Goal: Navigation & Orientation: Find specific page/section

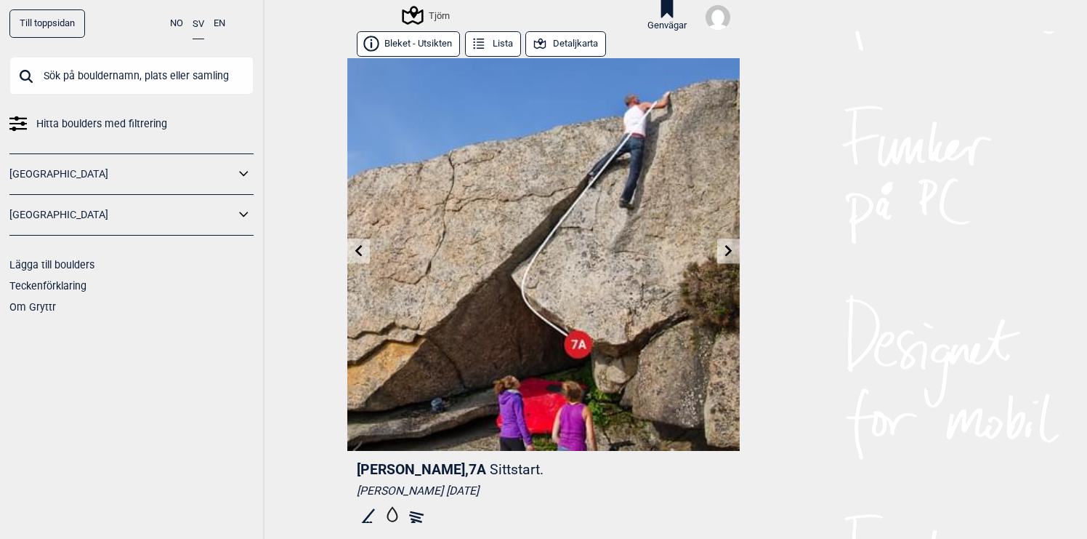
scroll to position [0, 600]
click at [362, 254] on icon at bounding box center [359, 251] width 12 height 12
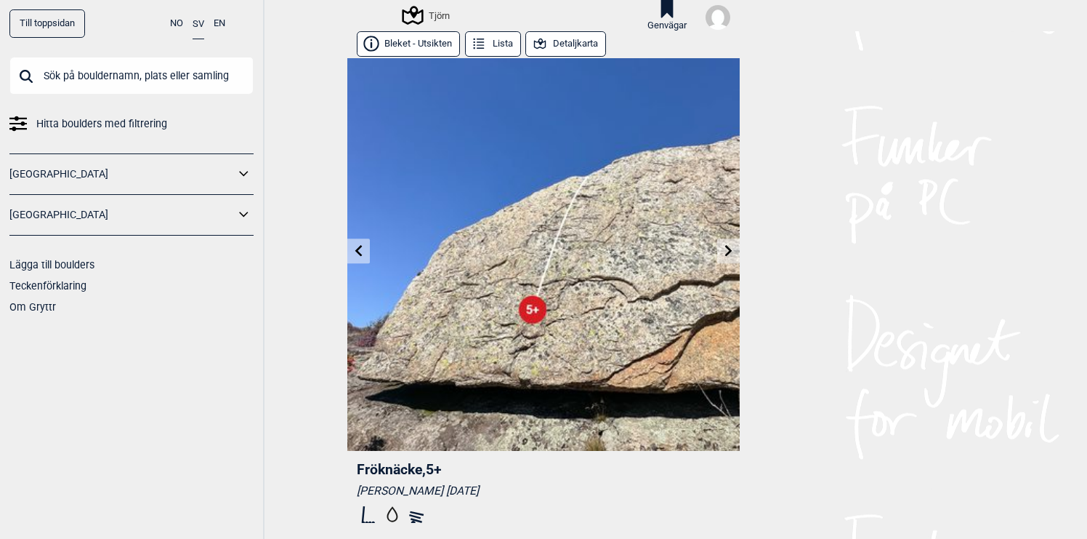
click at [361, 249] on icon at bounding box center [359, 251] width 12 height 12
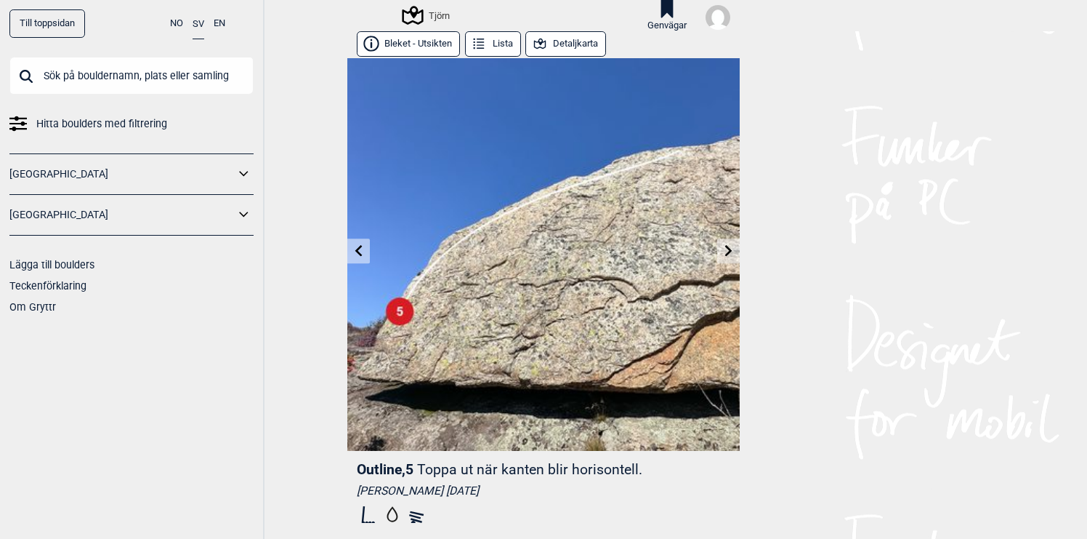
click at [733, 255] on icon at bounding box center [729, 251] width 12 height 12
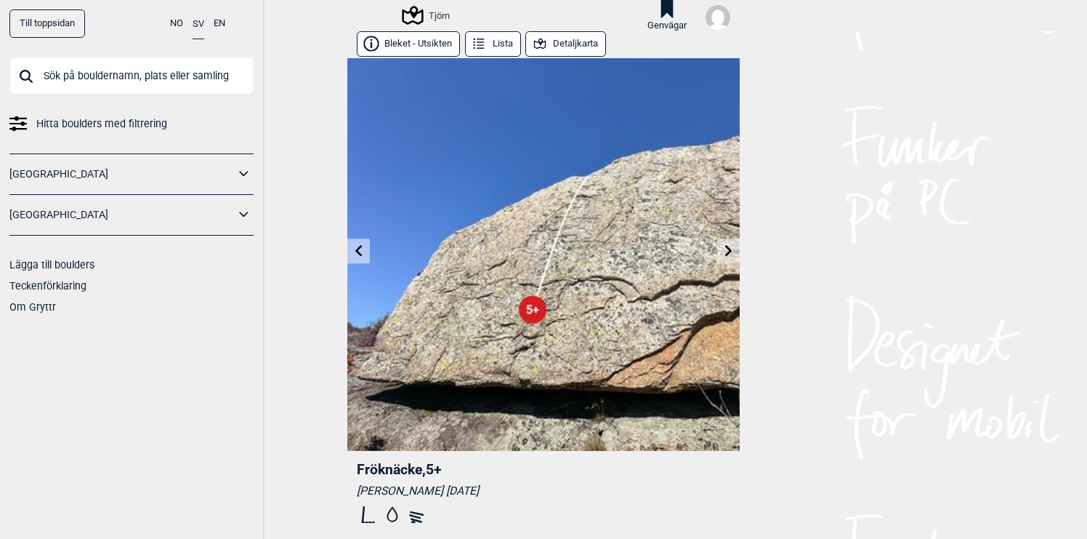
click at [359, 259] on link at bounding box center [358, 251] width 23 height 24
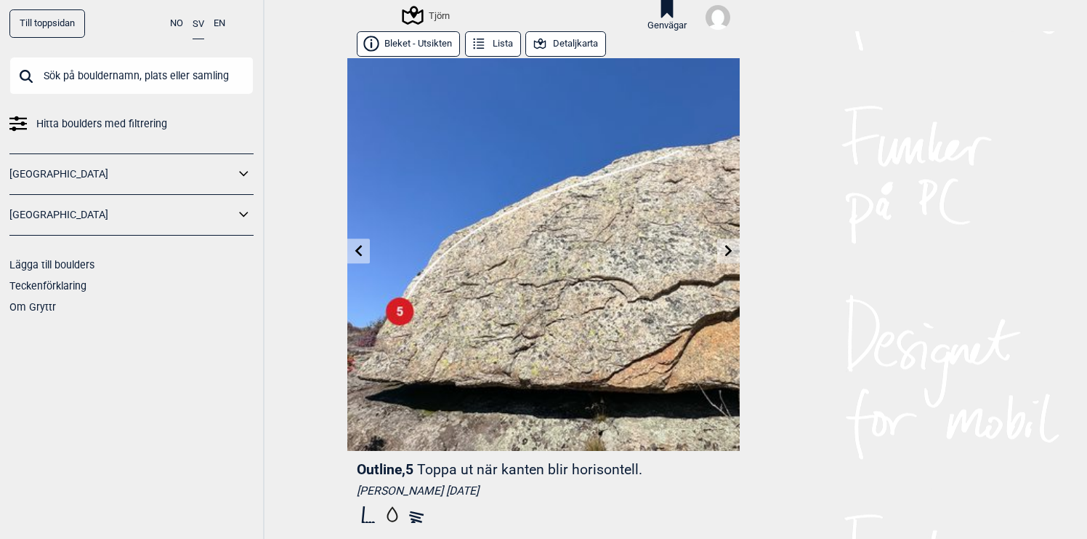
click at [731, 249] on icon at bounding box center [728, 251] width 7 height 12
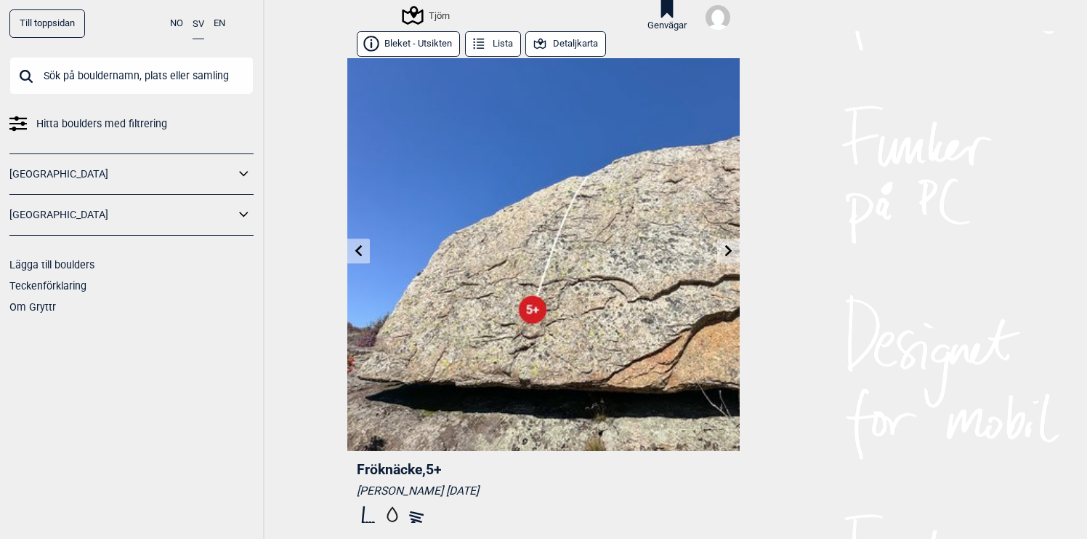
click at [360, 252] on icon at bounding box center [359, 251] width 12 height 12
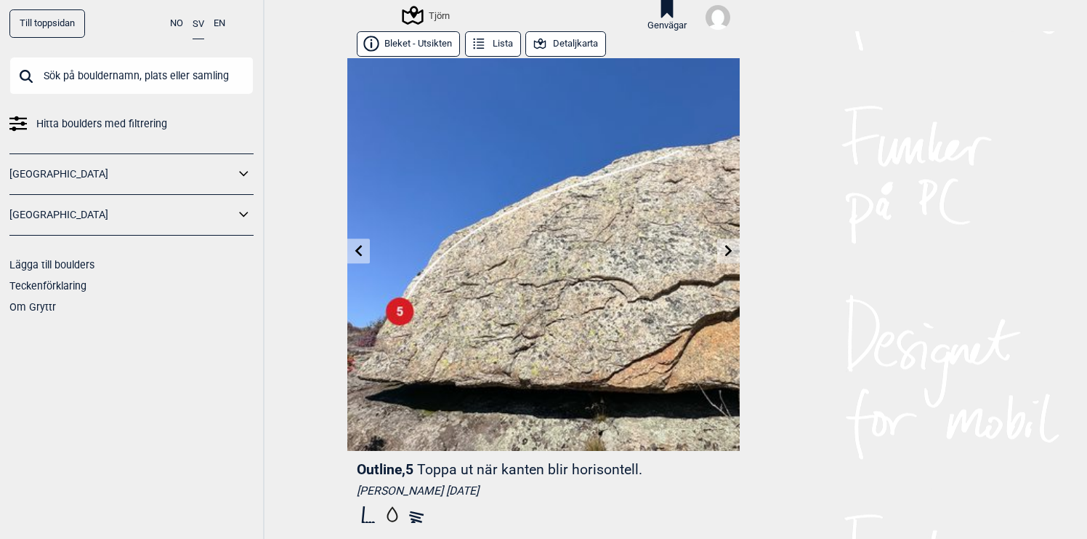
click at [363, 254] on icon at bounding box center [359, 251] width 12 height 12
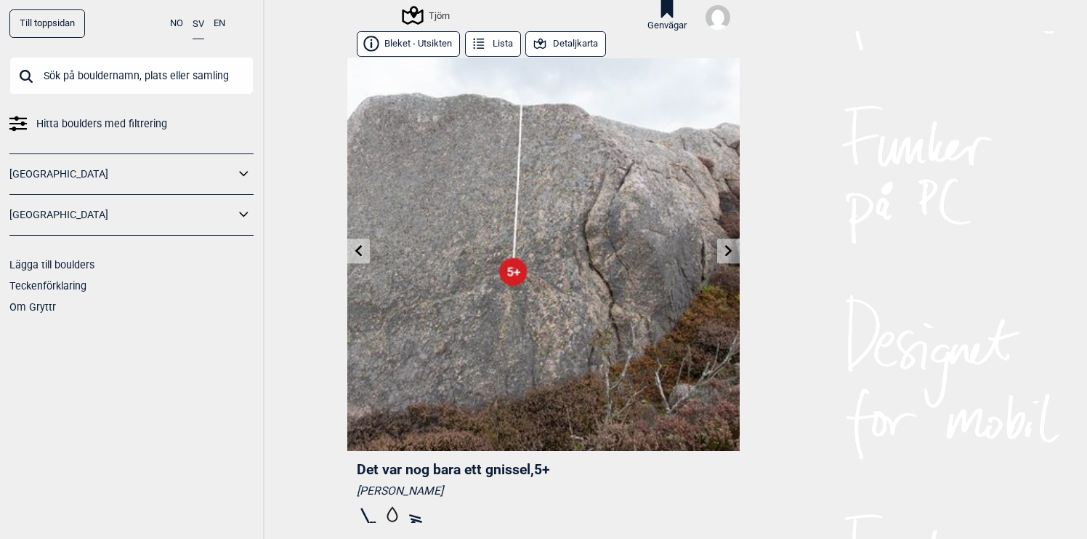
click at [731, 252] on icon at bounding box center [728, 251] width 7 height 12
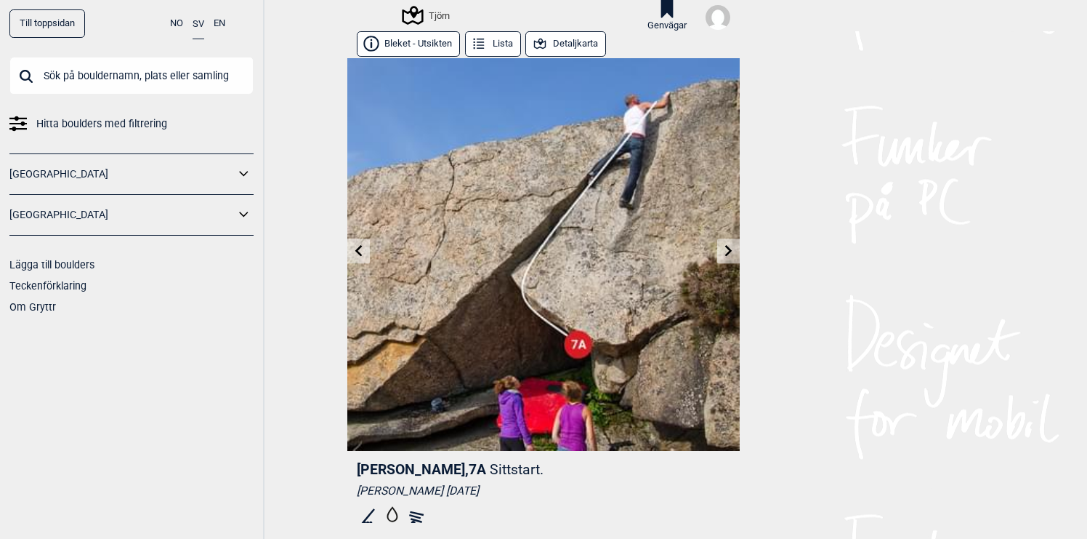
click at [731, 252] on icon at bounding box center [728, 251] width 7 height 12
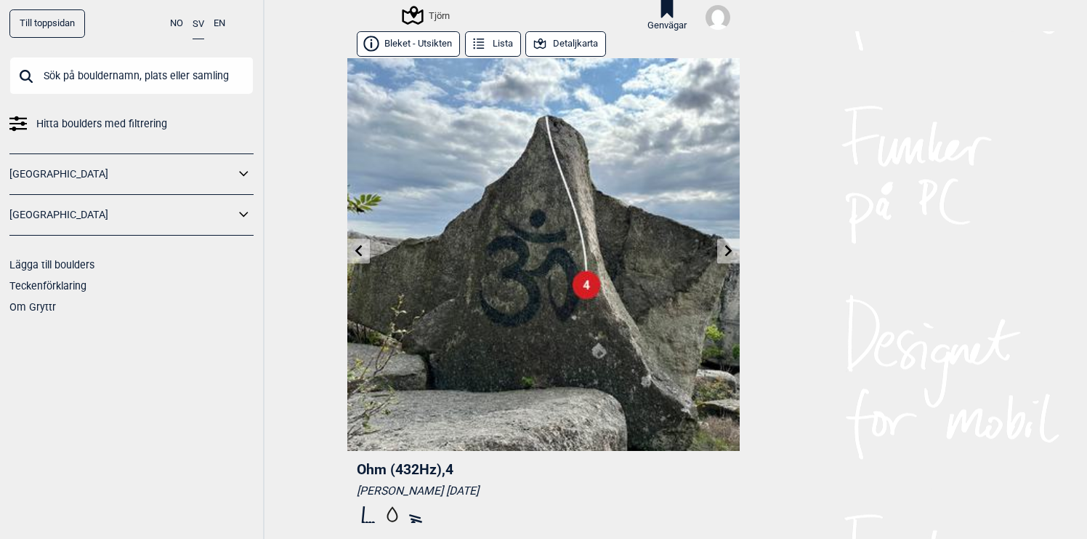
click at [731, 252] on icon at bounding box center [728, 251] width 7 height 12
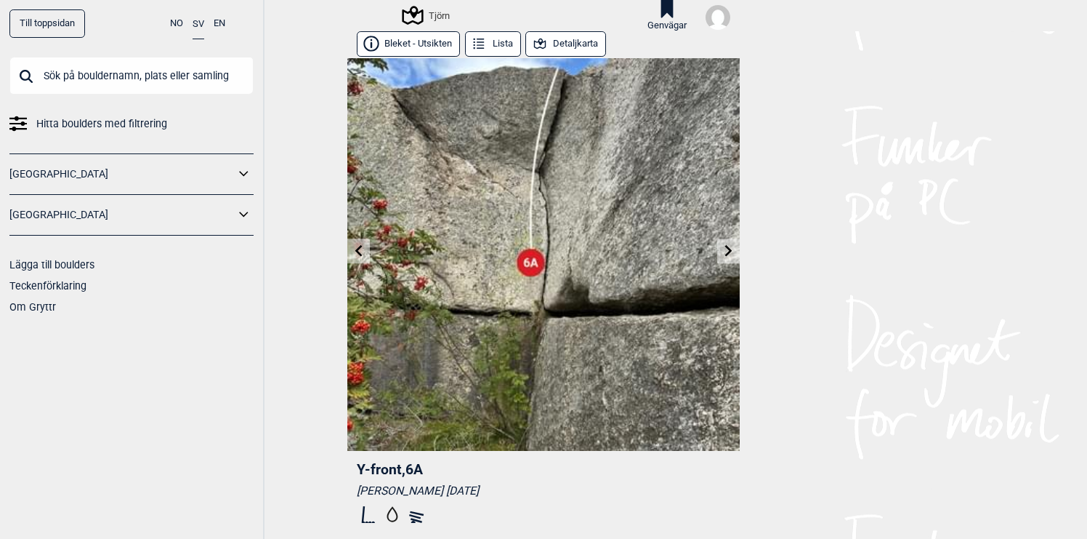
click at [731, 252] on icon at bounding box center [728, 251] width 7 height 12
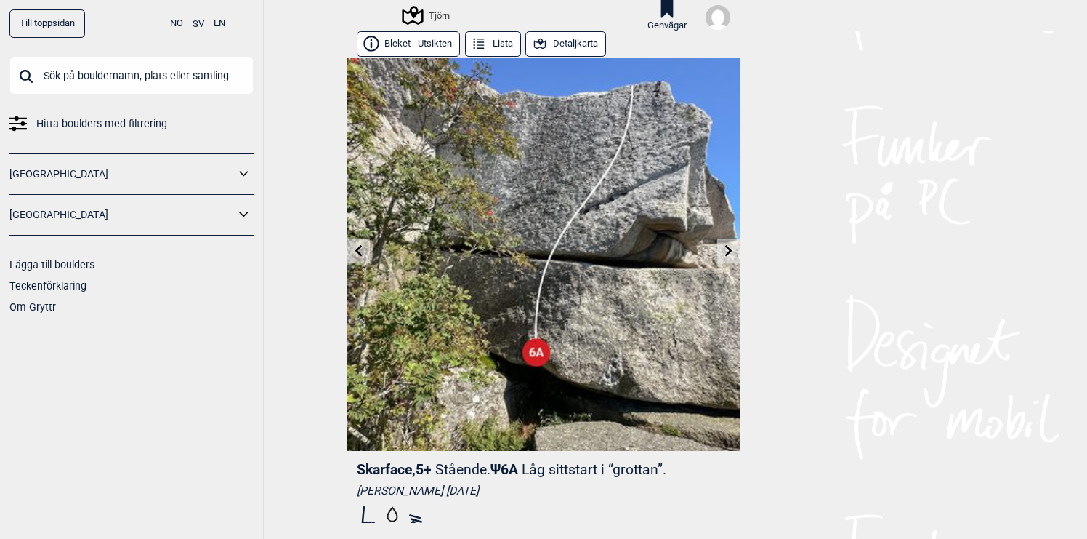
click at [566, 48] on button "Detaljkarta" at bounding box center [566, 43] width 81 height 25
click at [574, 49] on button "Detaljkarta" at bounding box center [566, 43] width 81 height 25
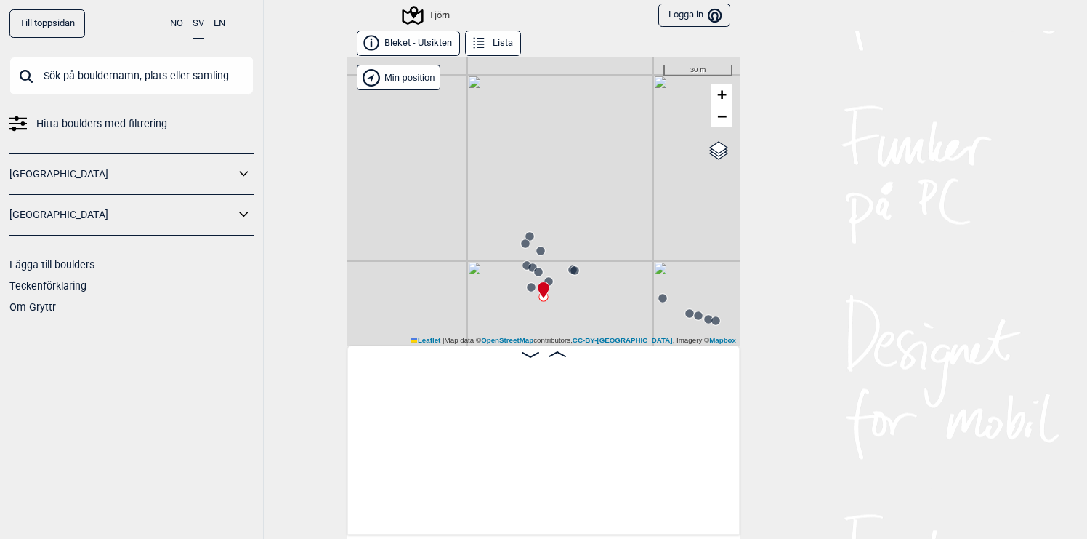
scroll to position [0, 18427]
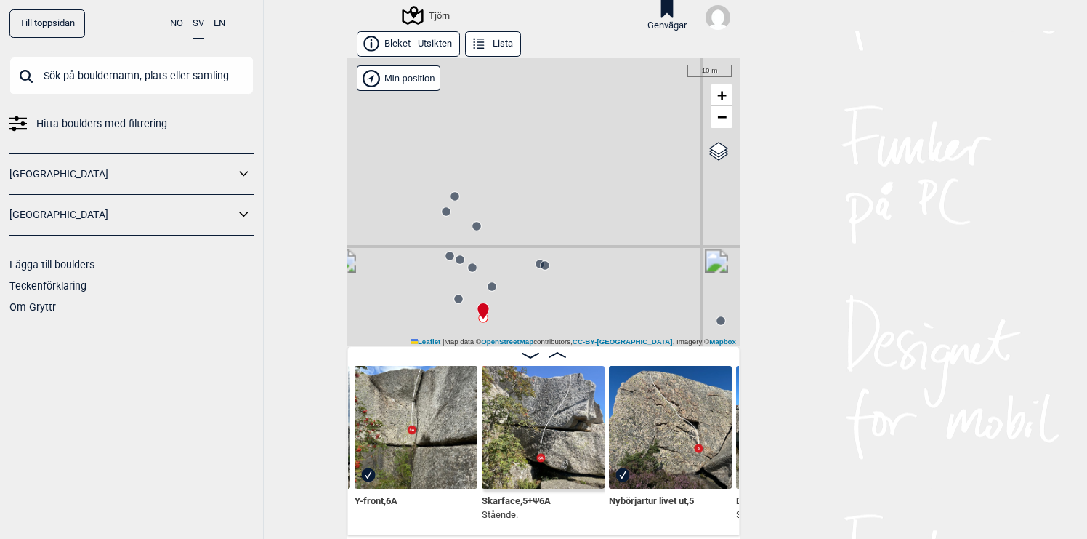
drag, startPoint x: 595, startPoint y: 273, endPoint x: 671, endPoint y: 224, distance: 90.9
click at [671, 224] on div "Tjörn" at bounding box center [543, 202] width 393 height 288
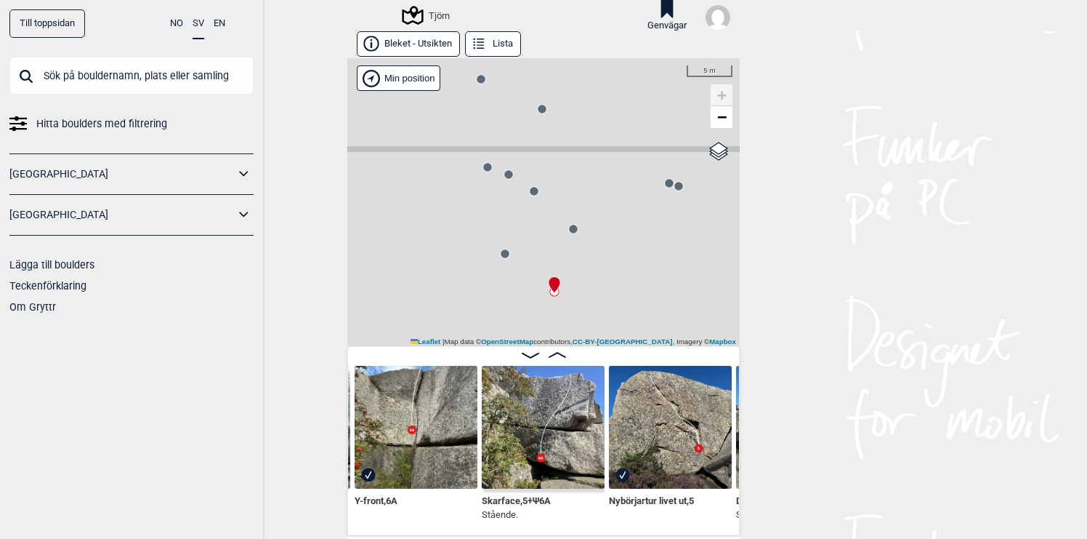
drag, startPoint x: 579, startPoint y: 267, endPoint x: 630, endPoint y: 257, distance: 51.9
click at [630, 257] on div "Tjörn" at bounding box center [543, 202] width 393 height 288
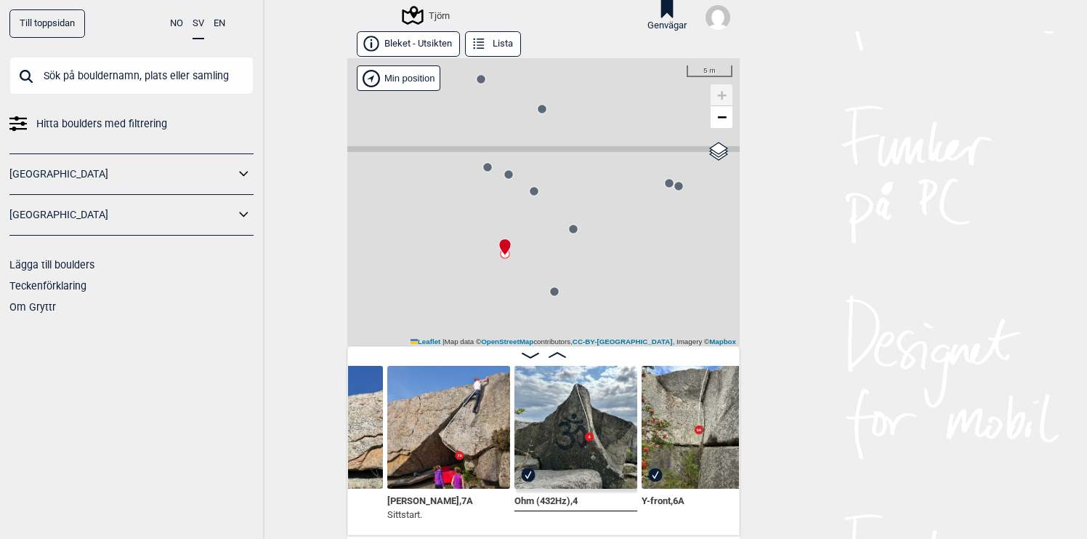
scroll to position [0, 18132]
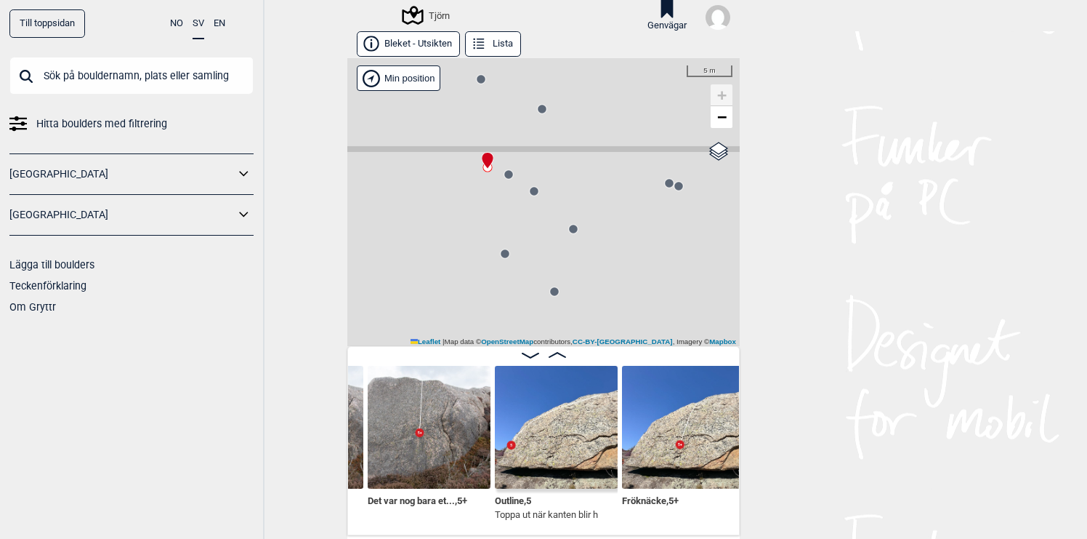
scroll to position [0, 17784]
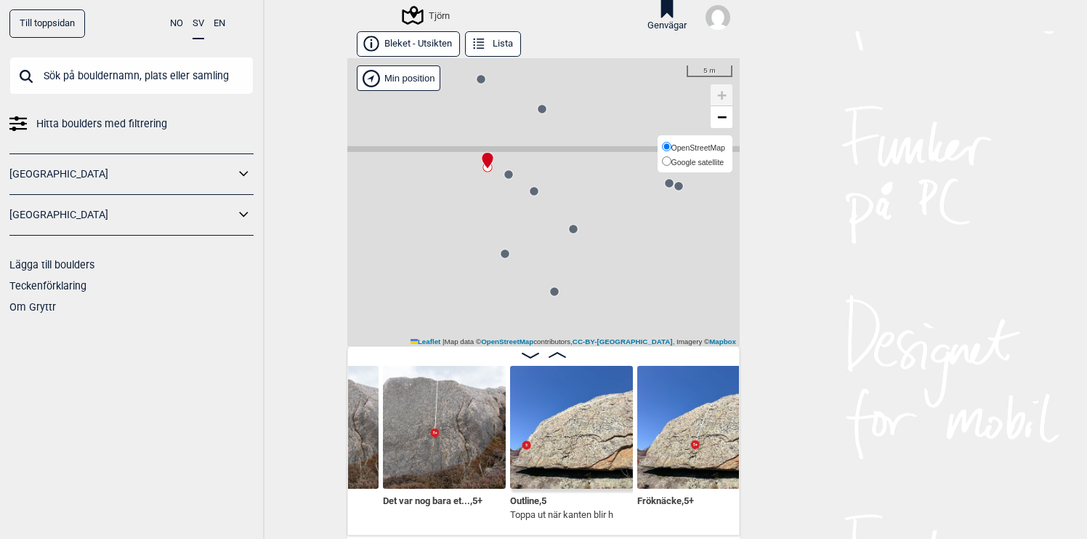
click at [712, 158] on span "Google satellite" at bounding box center [698, 162] width 53 height 9
click at [672, 158] on input "Google satellite" at bounding box center [666, 160] width 9 height 9
radio input "true"
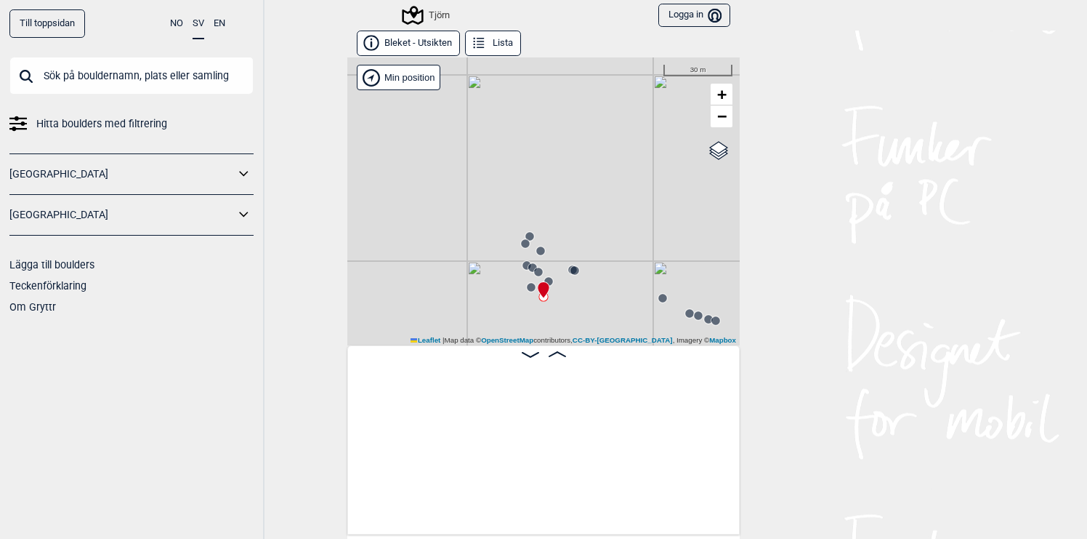
scroll to position [0, 18427]
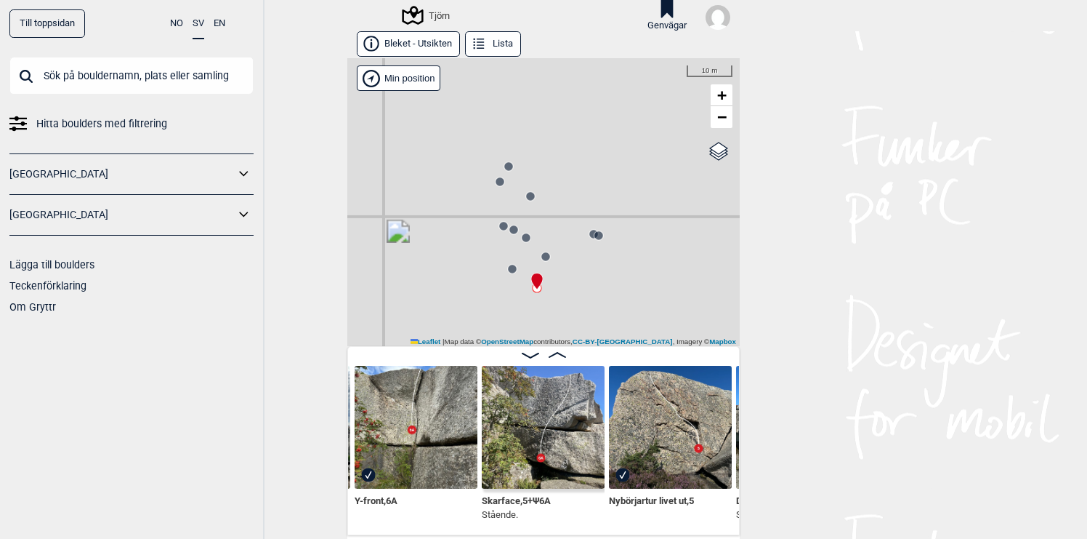
drag, startPoint x: 549, startPoint y: 207, endPoint x: 549, endPoint y: 95, distance: 111.9
click at [549, 97] on div "Tjörn" at bounding box center [543, 202] width 393 height 288
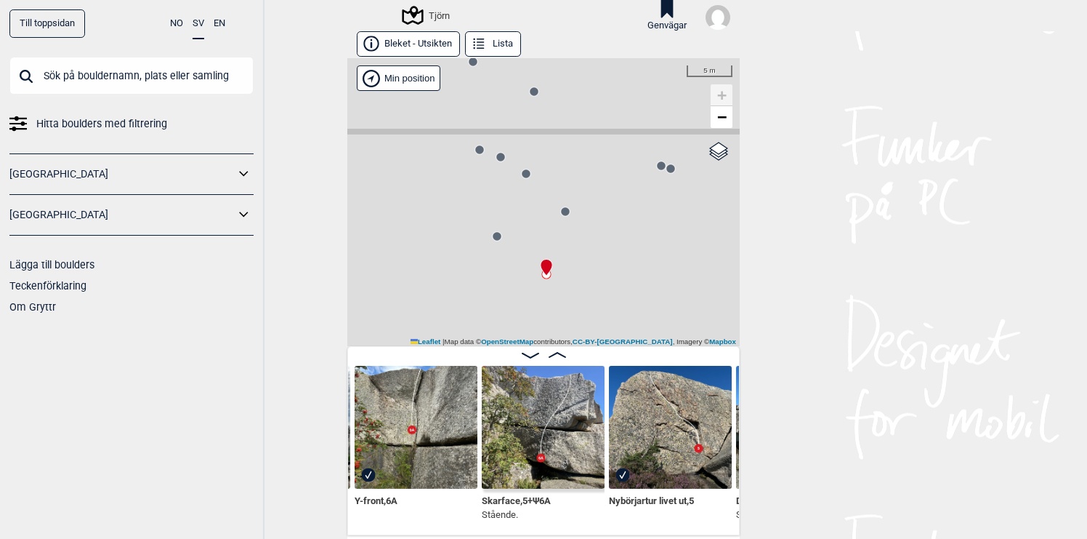
drag, startPoint x: 577, startPoint y: 209, endPoint x: 622, endPoint y: 138, distance: 84.3
click at [622, 138] on div "Tjörn" at bounding box center [543, 202] width 393 height 288
click at [715, 162] on span "Google satellite" at bounding box center [698, 162] width 53 height 9
click at [672, 162] on input "Google satellite" at bounding box center [666, 160] width 9 height 9
radio input "true"
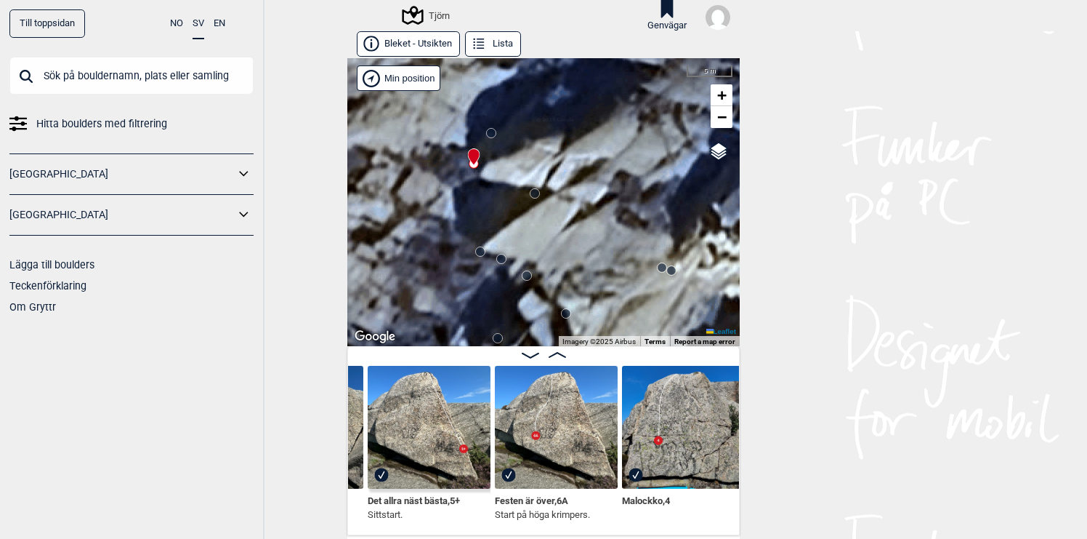
scroll to position [0, 18818]
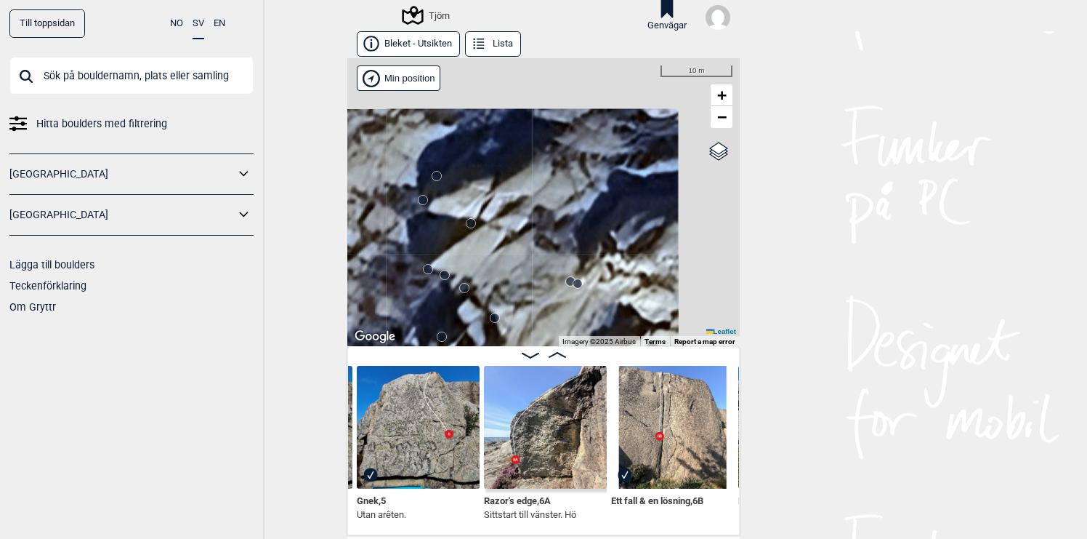
scroll to position [0, 19189]
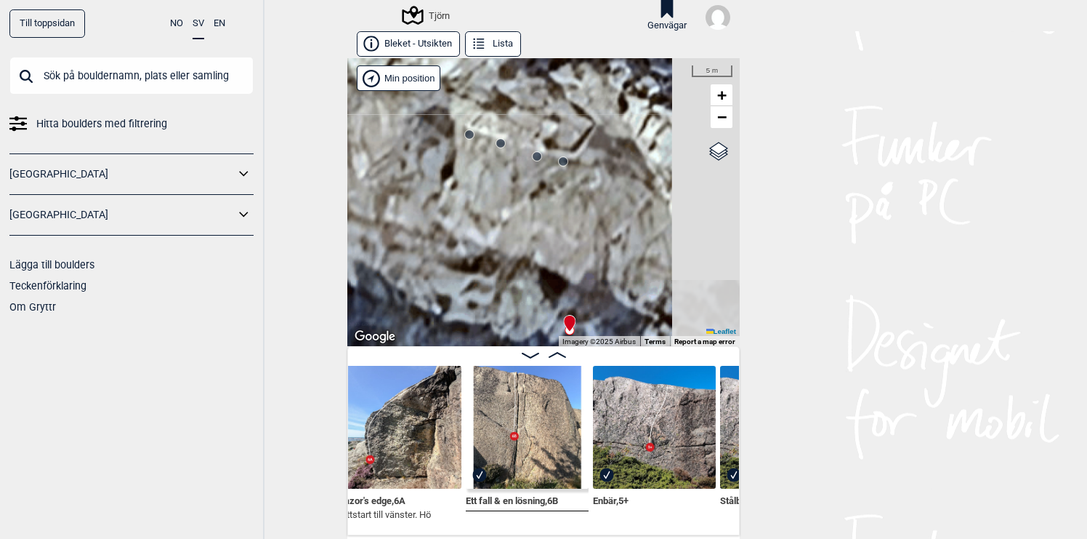
scroll to position [0, 19328]
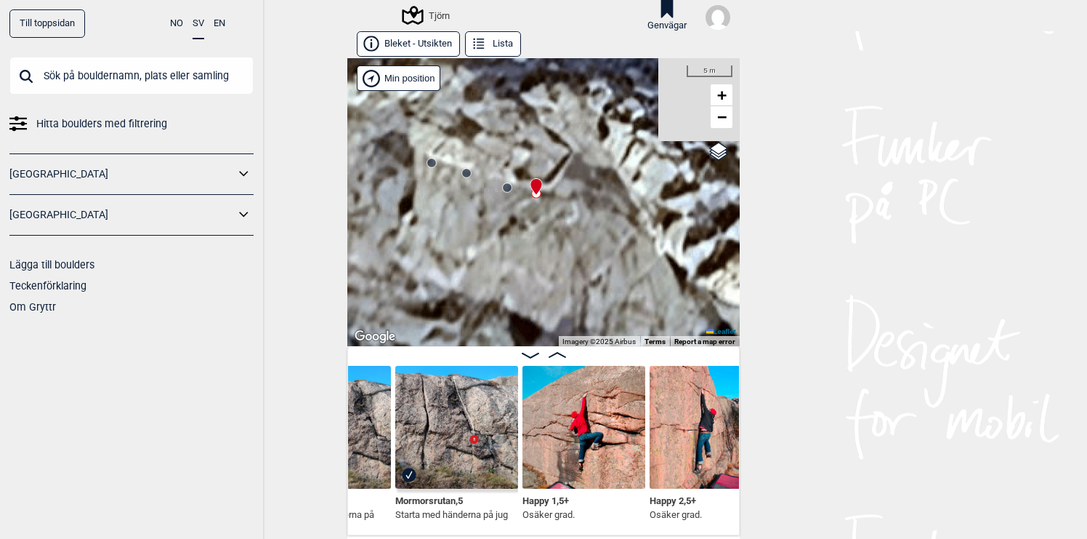
scroll to position [0, 19914]
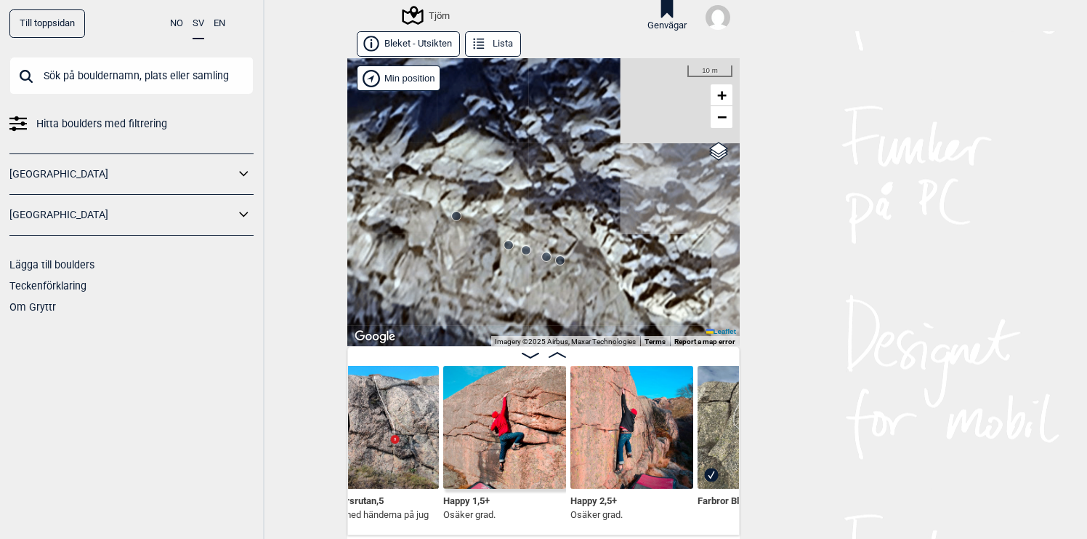
scroll to position [0, 20001]
